Goal: Information Seeking & Learning: Learn about a topic

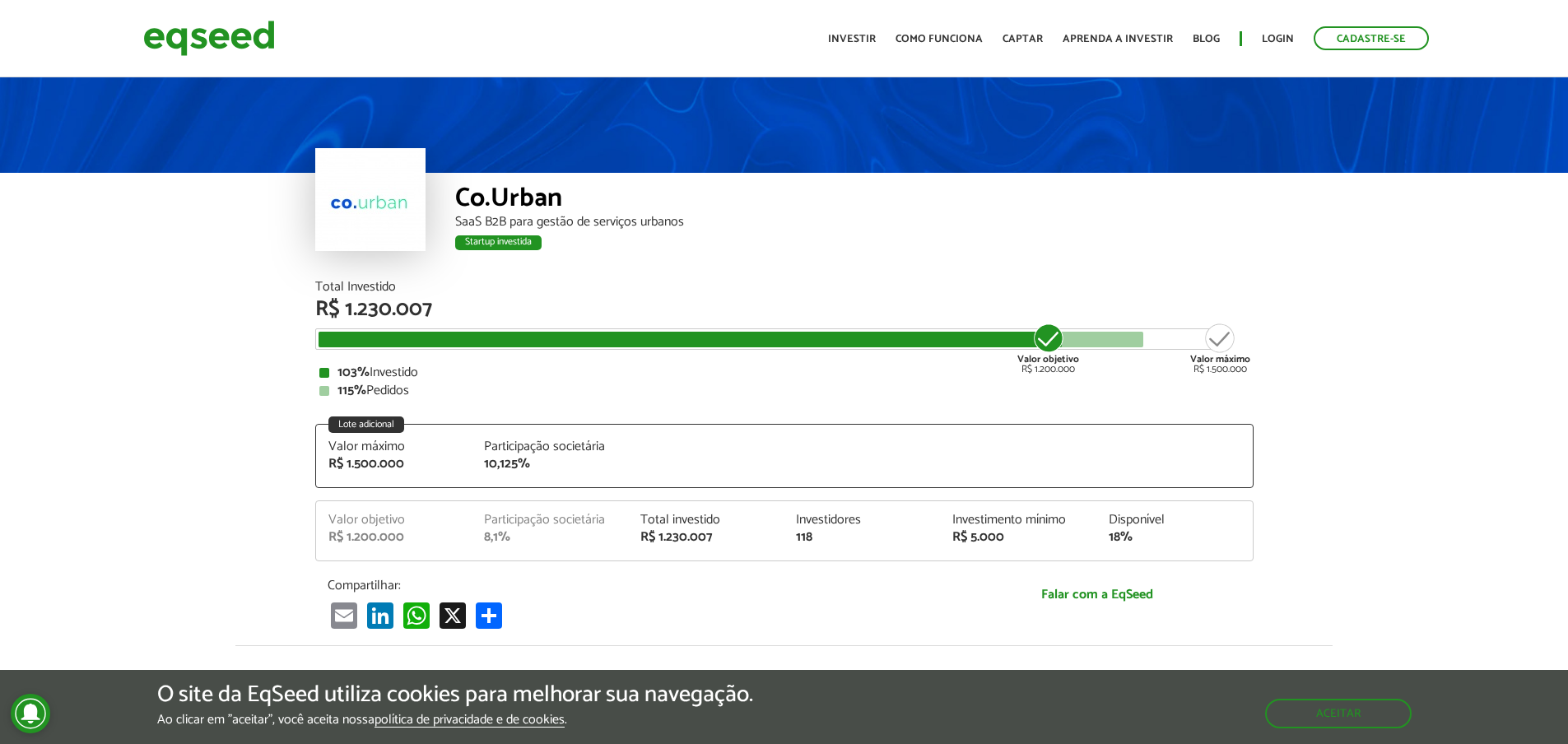
click at [1327, 498] on article "Co.Urban SaaS B2B para gestão de serviços urbanos Startup investida Startup inv…" at bounding box center [784, 640] width 1568 height 1133
click at [1348, 476] on article "Co.Urban SaaS B2B para gestão de serviços urbanos Startup investida Startup inv…" at bounding box center [784, 640] width 1568 height 1133
